Goal: Information Seeking & Learning: Understand process/instructions

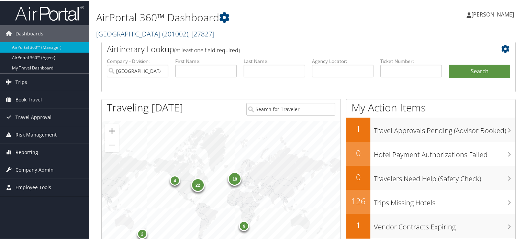
click at [144, 30] on link "Colgate University ( 201002 ) , [ 27827 ]" at bounding box center [155, 33] width 118 height 9
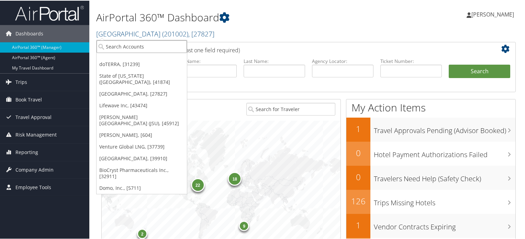
click at [144, 44] on input "search" at bounding box center [142, 45] width 90 height 13
paste input "[GEOGRAPHIC_DATA]"
type input "[GEOGRAPHIC_DATA]"
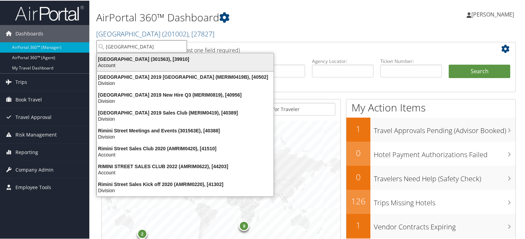
click at [179, 60] on div "Rimini Street (301563), [39910]" at bounding box center [185, 58] width 185 height 6
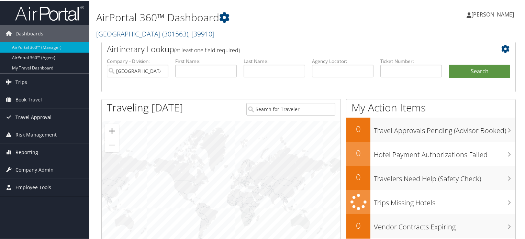
scroll to position [69, 0]
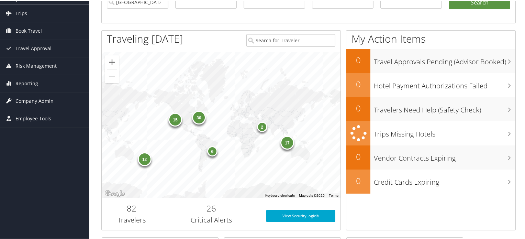
click at [47, 100] on span "Company Admin" at bounding box center [34, 100] width 38 height 17
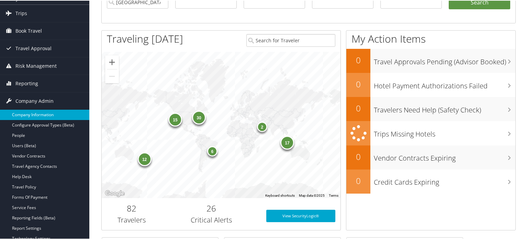
click at [38, 117] on link "Company Information" at bounding box center [44, 114] width 89 height 10
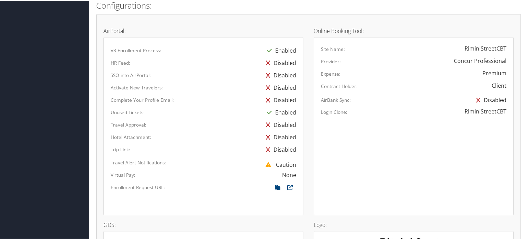
scroll to position [536, 0]
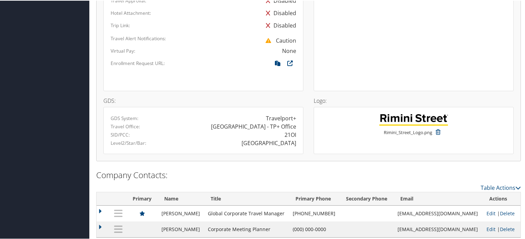
click at [292, 130] on div "21OI" at bounding box center [290, 134] width 12 height 8
copy div "21OI"
click at [289, 130] on div "21OI" at bounding box center [290, 134] width 12 height 8
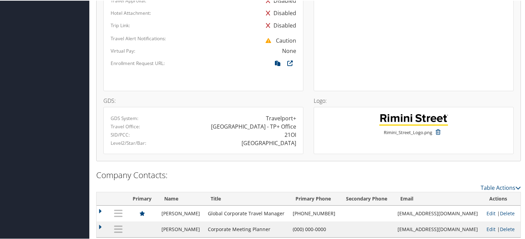
click at [285, 138] on div "RIMINI" at bounding box center [268, 142] width 55 height 8
copy div "RIMINI"
click at [235, 138] on div "RIMINI" at bounding box center [252, 142] width 98 height 8
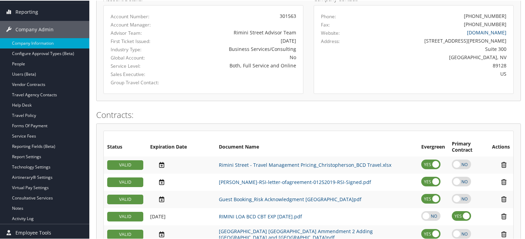
scroll to position [90, 0]
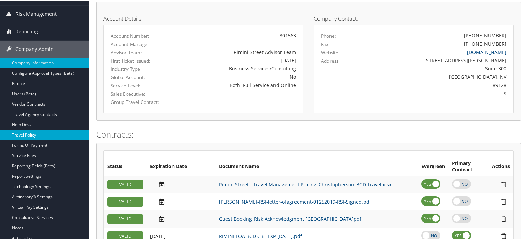
click at [35, 135] on link "Travel Policy" at bounding box center [44, 134] width 89 height 10
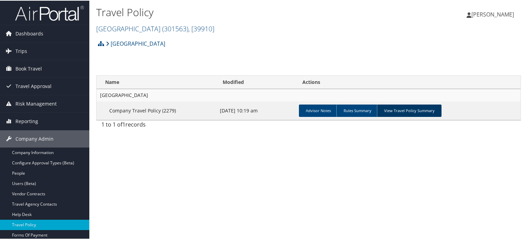
click at [391, 105] on link "View Travel Policy Summary" at bounding box center [409, 110] width 65 height 12
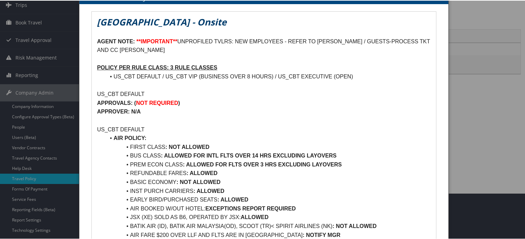
scroll to position [34, 0]
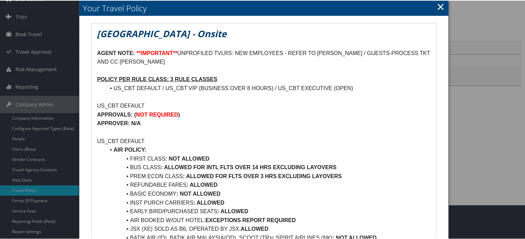
click at [440, 7] on link "×" at bounding box center [441, 6] width 8 height 14
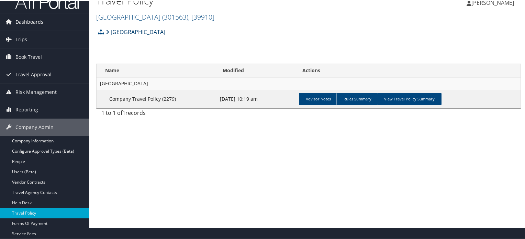
scroll to position [0, 0]
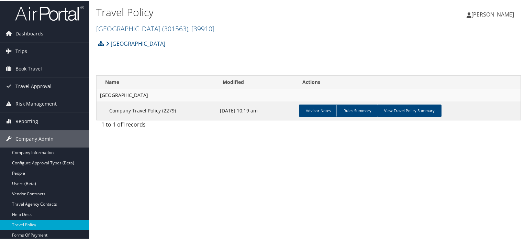
drag, startPoint x: 53, startPoint y: 15, endPoint x: 54, endPoint y: 23, distance: 7.6
click at [53, 15] on img at bounding box center [49, 12] width 69 height 16
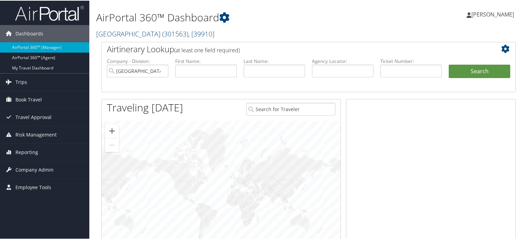
click at [122, 30] on link "[GEOGRAPHIC_DATA] ( 301563 ) , [ 39910 ]" at bounding box center [155, 33] width 118 height 9
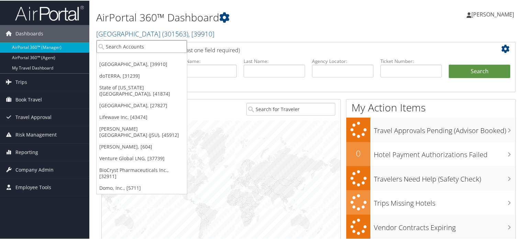
click at [123, 46] on input "search" at bounding box center [142, 45] width 90 height 13
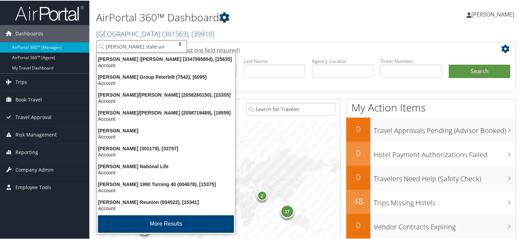
type input "[PERSON_NAME] state uni"
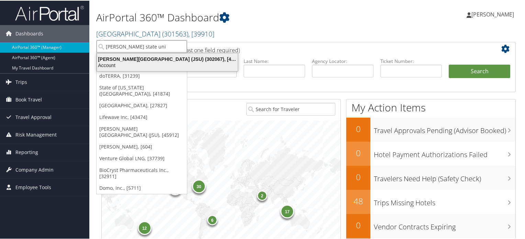
click at [159, 63] on div "Account" at bounding box center [167, 64] width 149 height 6
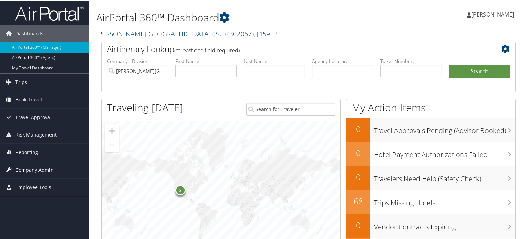
click at [26, 168] on span "Company Admin" at bounding box center [34, 168] width 38 height 17
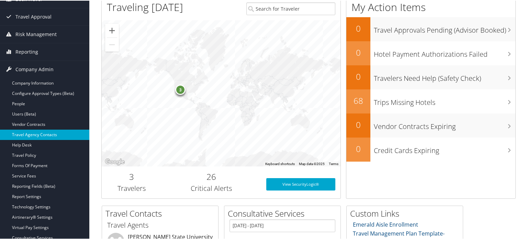
scroll to position [103, 0]
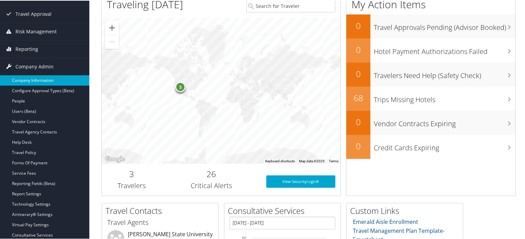
click at [38, 79] on link "Company Information" at bounding box center [44, 80] width 89 height 10
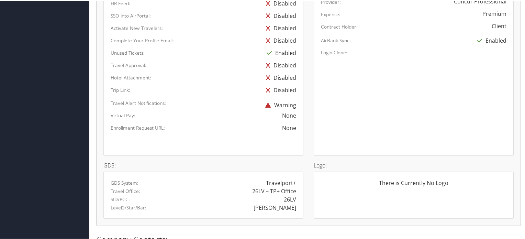
scroll to position [481, 0]
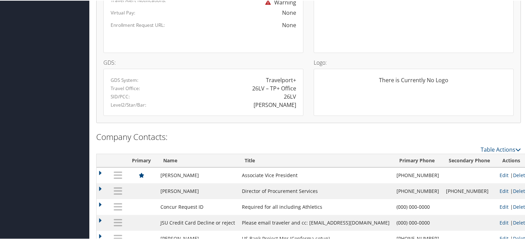
click at [289, 92] on div "26LV" at bounding box center [290, 96] width 12 height 8
click at [290, 92] on div "26LV" at bounding box center [290, 96] width 12 height 8
click at [228, 102] on div "JACKSON" at bounding box center [252, 104] width 98 height 8
click at [293, 93] on div "26LV" at bounding box center [290, 96] width 12 height 8
click at [288, 94] on div "26LV" at bounding box center [290, 96] width 12 height 8
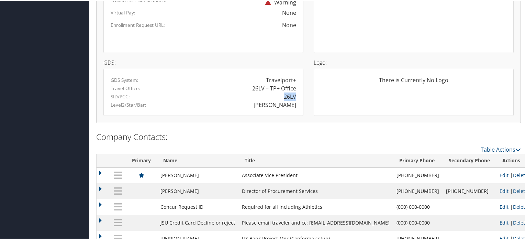
click at [288, 94] on div "26LV" at bounding box center [290, 96] width 12 height 8
copy div "26LV"
click at [343, 105] on div "There is Currently No Logo" at bounding box center [414, 91] width 200 height 47
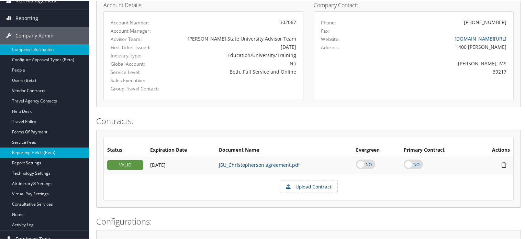
scroll to position [137, 0]
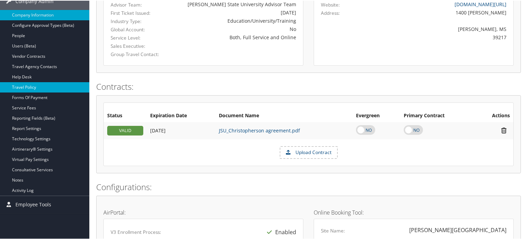
click at [30, 87] on link "Travel Policy" at bounding box center [44, 86] width 89 height 10
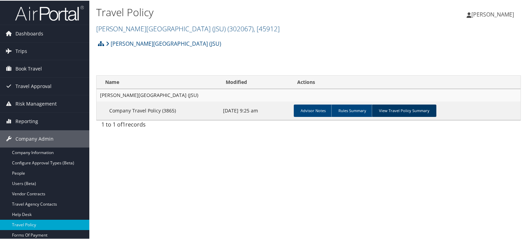
click at [401, 105] on link "View Travel Policy Summary" at bounding box center [404, 110] width 65 height 12
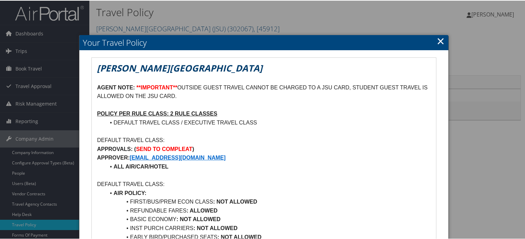
click at [438, 39] on link "×" at bounding box center [441, 40] width 8 height 14
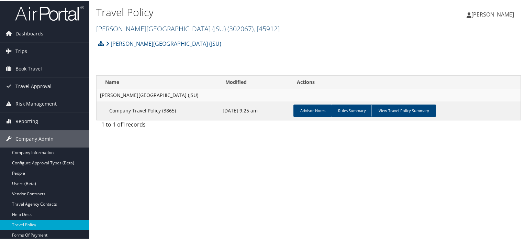
click at [154, 28] on link "Jackson State University (JSU) ( 302067 ) , [ 45912 ]" at bounding box center [187, 27] width 183 height 9
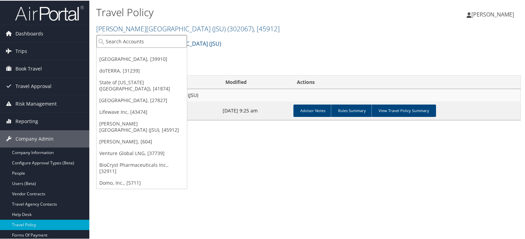
click at [140, 39] on input "search" at bounding box center [142, 40] width 90 height 13
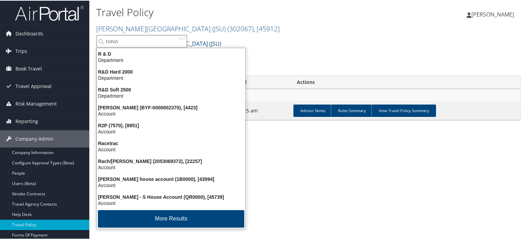
type input "rimini"
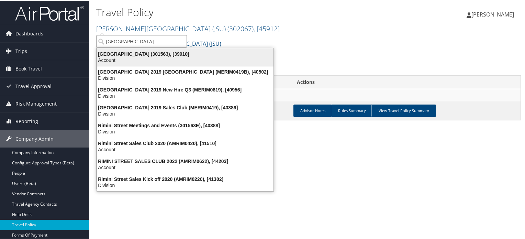
click at [124, 61] on div "Account" at bounding box center [185, 59] width 185 height 6
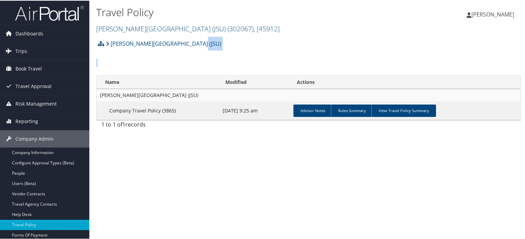
click at [124, 61] on div "Jackson State University (JSU) Account Structure Jackson State University (JSU)…" at bounding box center [308, 83] width 424 height 95
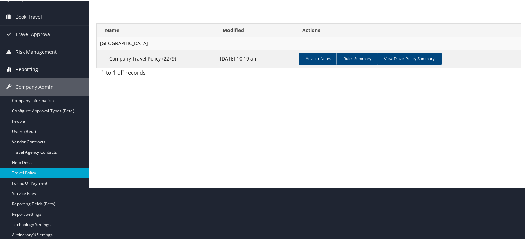
scroll to position [34, 0]
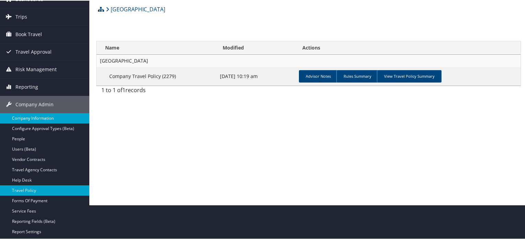
click at [47, 119] on link "Company Information" at bounding box center [44, 117] width 89 height 10
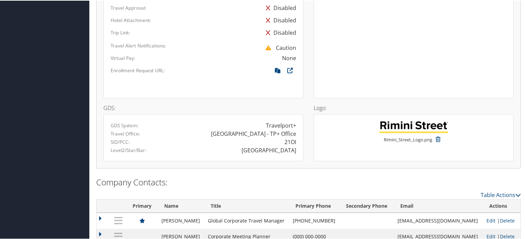
scroll to position [536, 0]
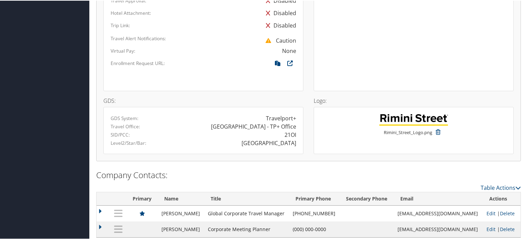
click at [295, 130] on div "21OI" at bounding box center [252, 134] width 98 height 8
click at [286, 130] on div "21OI" at bounding box center [290, 134] width 12 height 8
copy div "21OI"
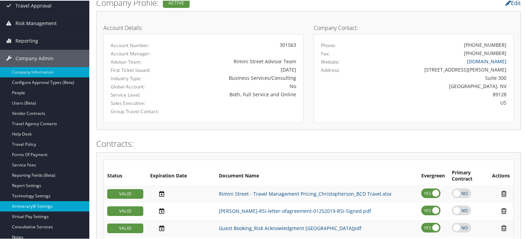
scroll to position [158, 0]
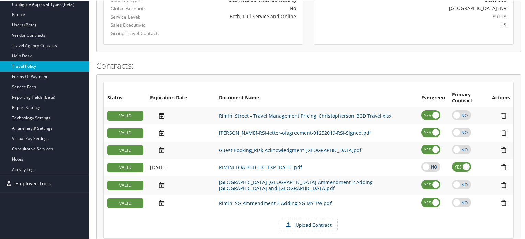
click at [43, 67] on link "Travel Policy" at bounding box center [44, 65] width 89 height 10
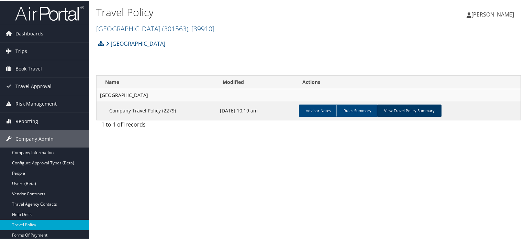
click at [409, 107] on link "View Travel Policy Summary" at bounding box center [409, 110] width 65 height 12
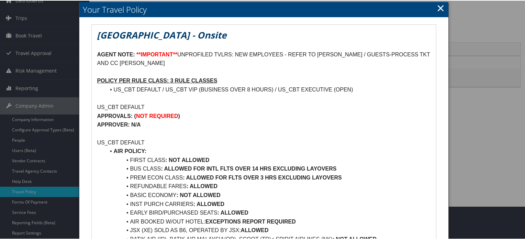
scroll to position [69, 0]
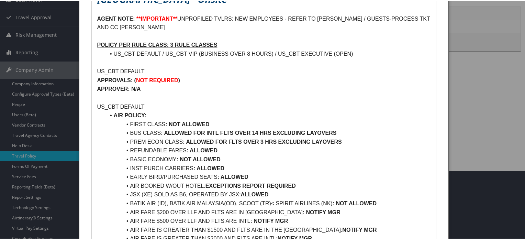
drag, startPoint x: 96, startPoint y: 75, endPoint x: 193, endPoint y: 81, distance: 97.0
click at [213, 94] on p at bounding box center [263, 97] width 333 height 9
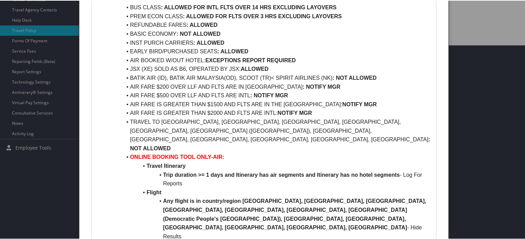
scroll to position [206, 0]
